Goal: Navigation & Orientation: Find specific page/section

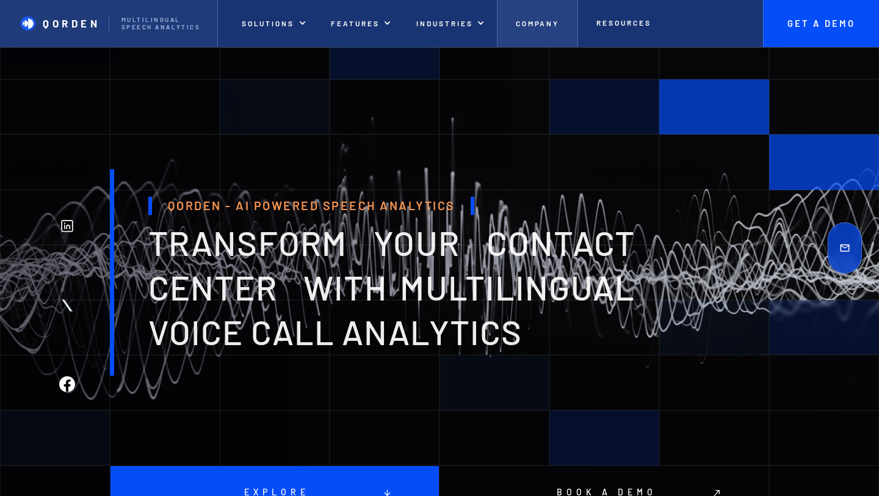
click at [534, 19] on p "Company" at bounding box center [538, 23] width 44 height 9
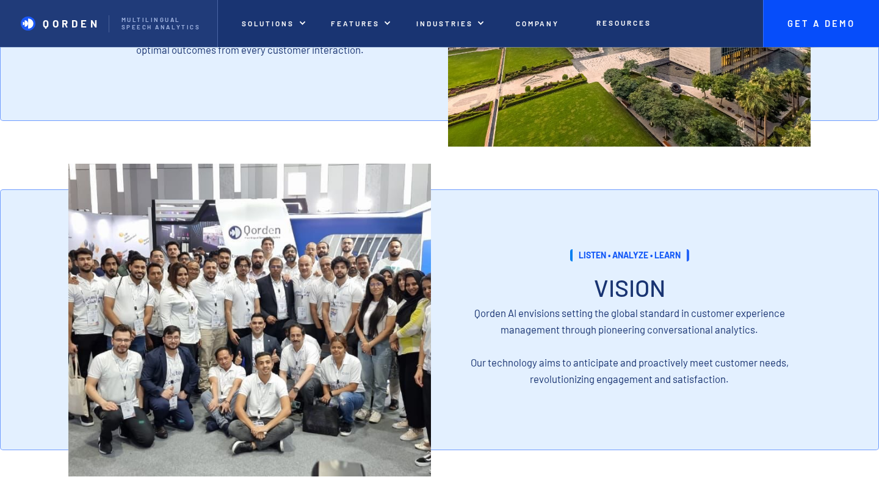
scroll to position [1106, 0]
